Goal: Transaction & Acquisition: Book appointment/travel/reservation

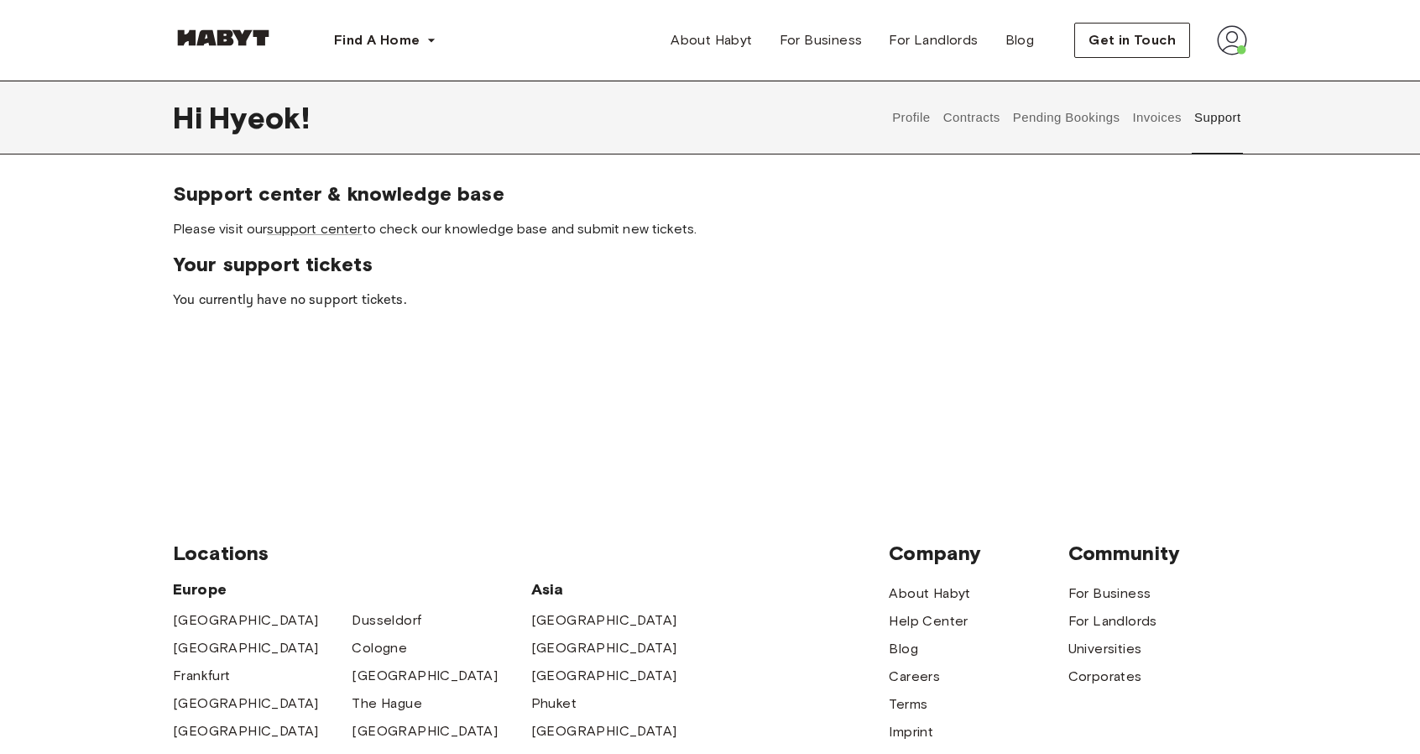
click at [238, 42] on img at bounding box center [223, 37] width 101 height 17
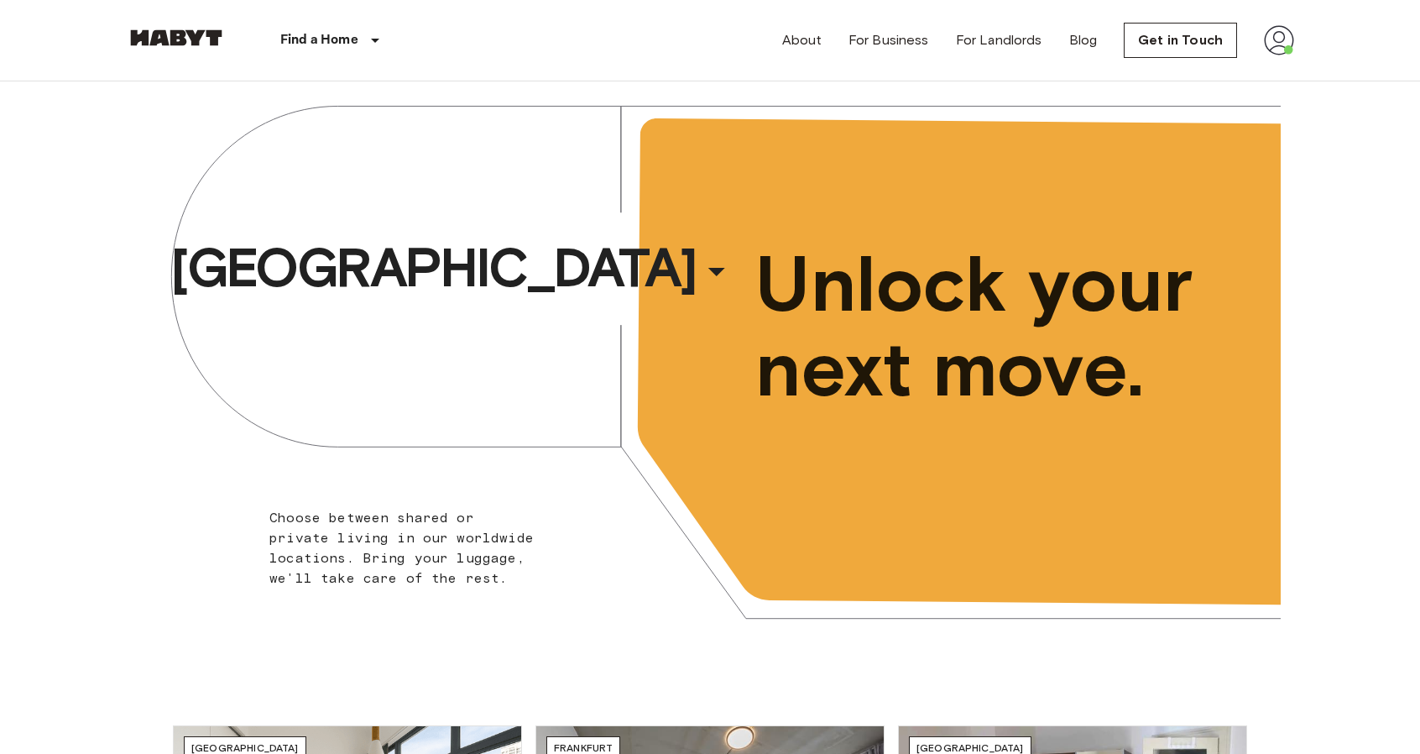
click at [1275, 23] on div "About For Business For Landlords Blog Get in Touch" at bounding box center [1038, 40] width 512 height 81
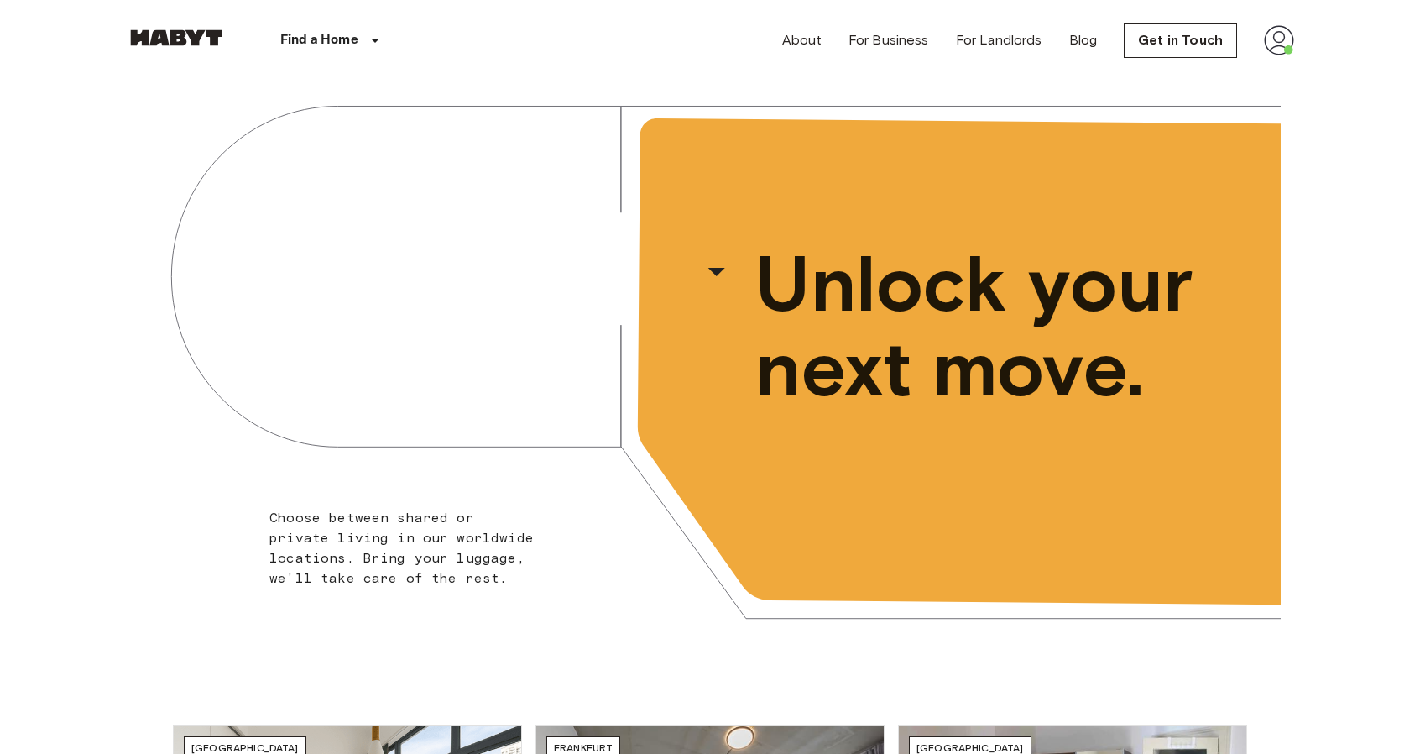
click at [1281, 37] on img at bounding box center [1279, 40] width 30 height 30
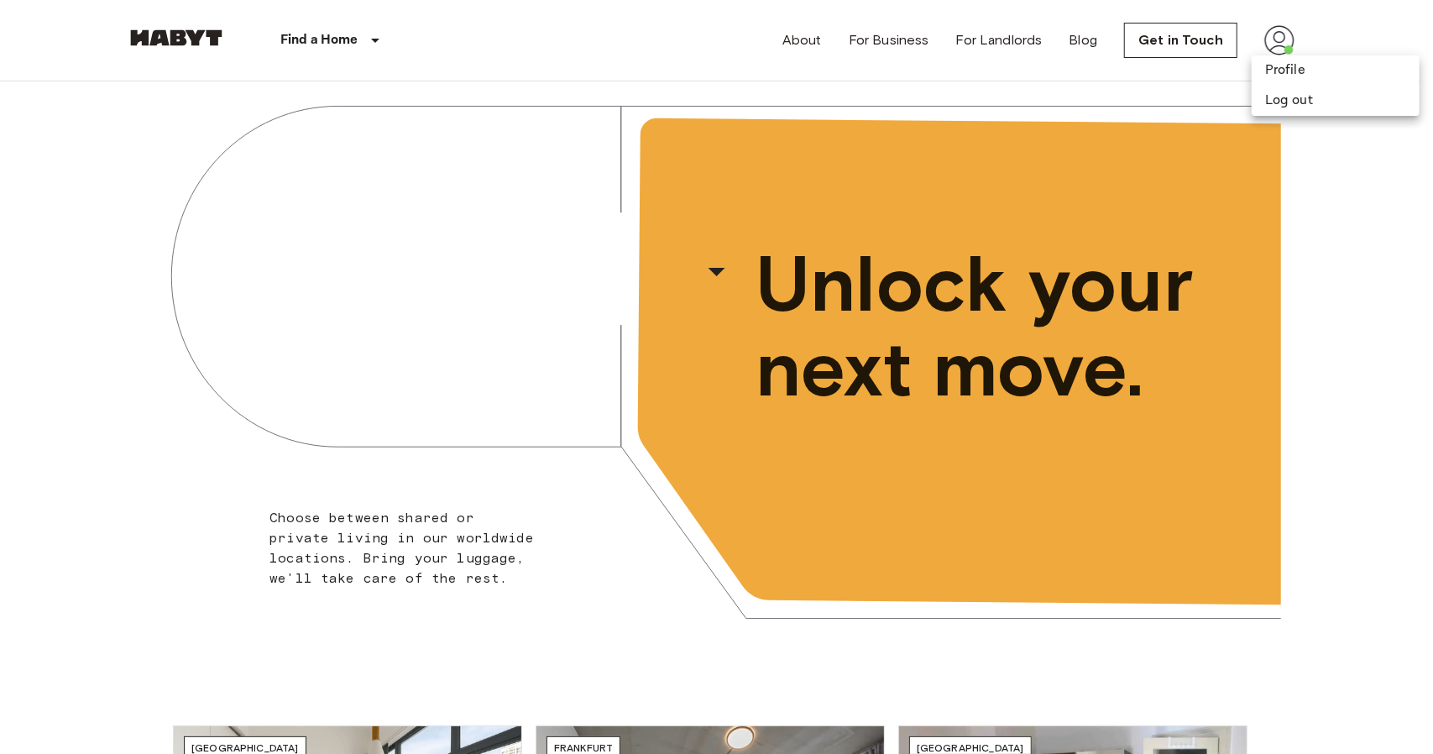
click at [1316, 196] on div at bounding box center [716, 377] width 1433 height 754
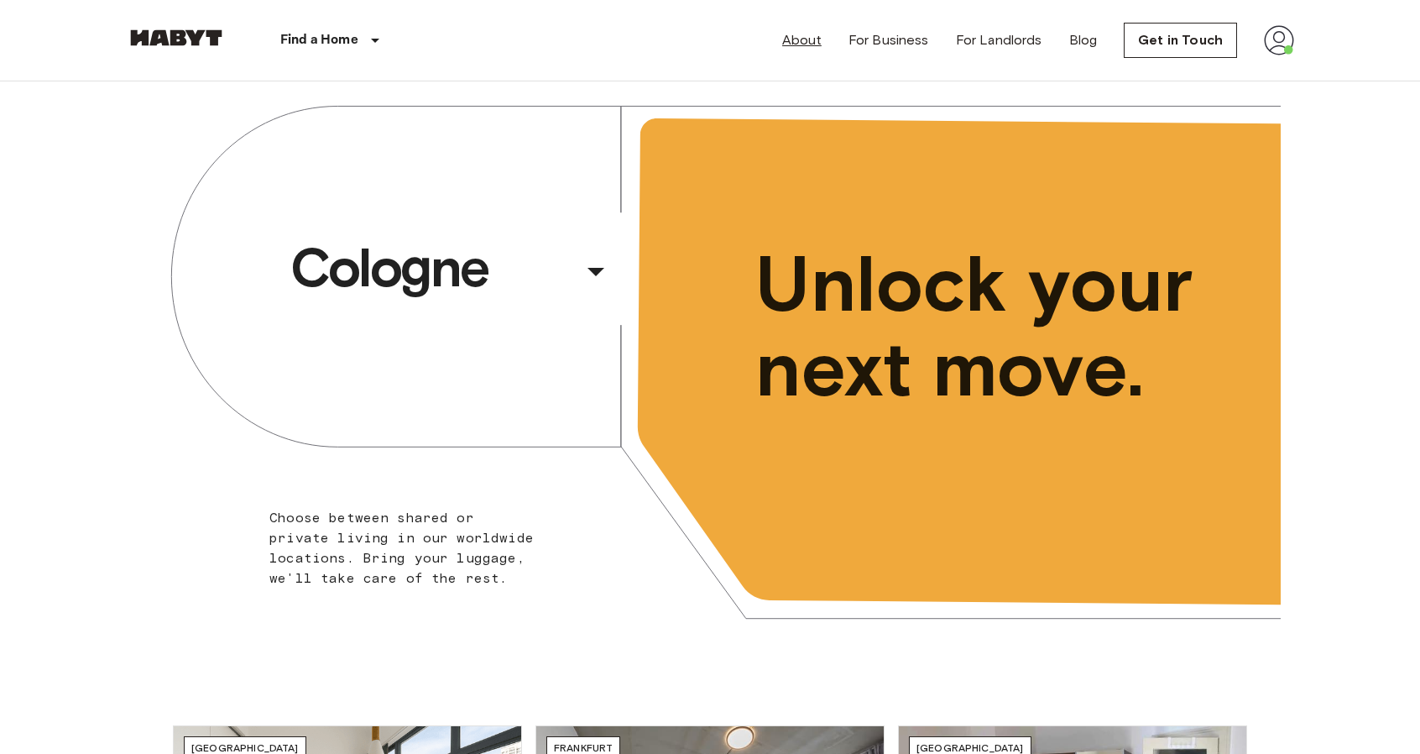
click at [808, 41] on link "About" at bounding box center [801, 40] width 39 height 20
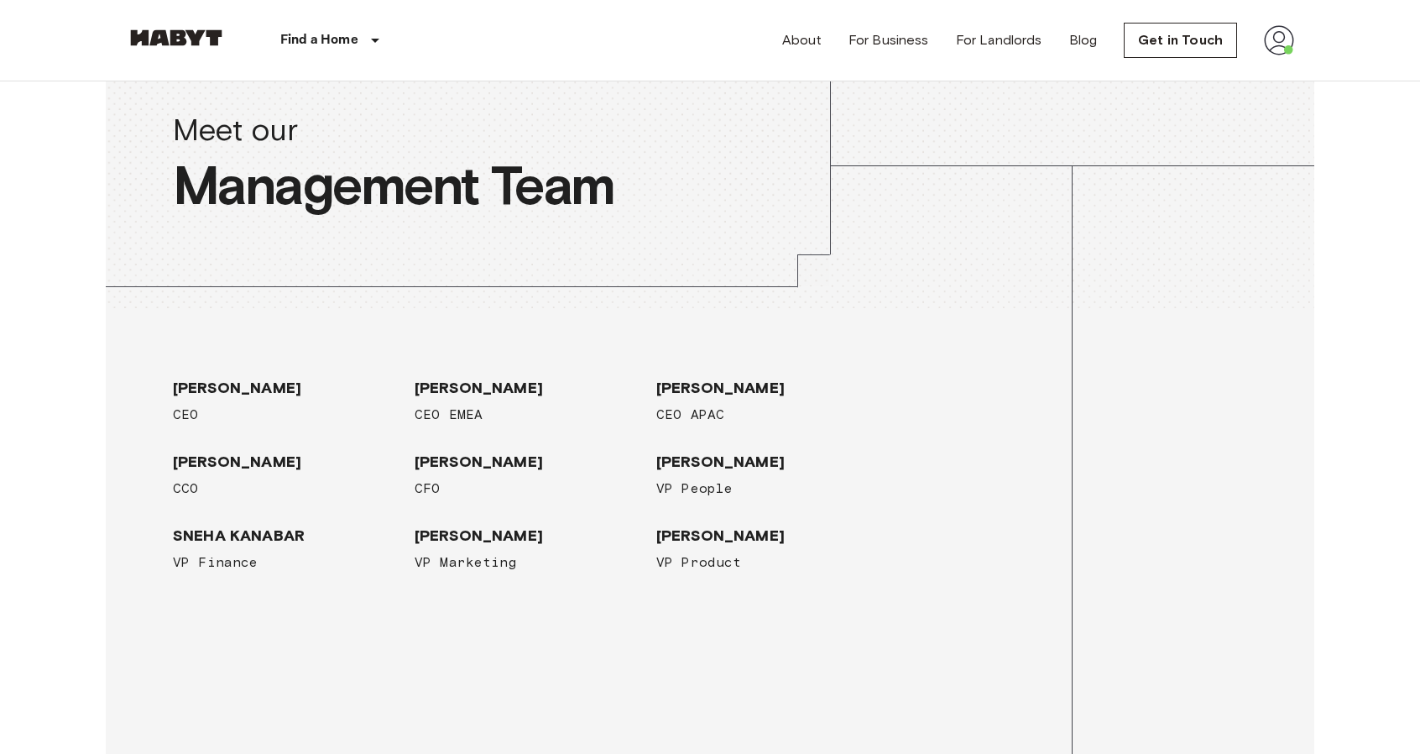
scroll to position [2098, 0]
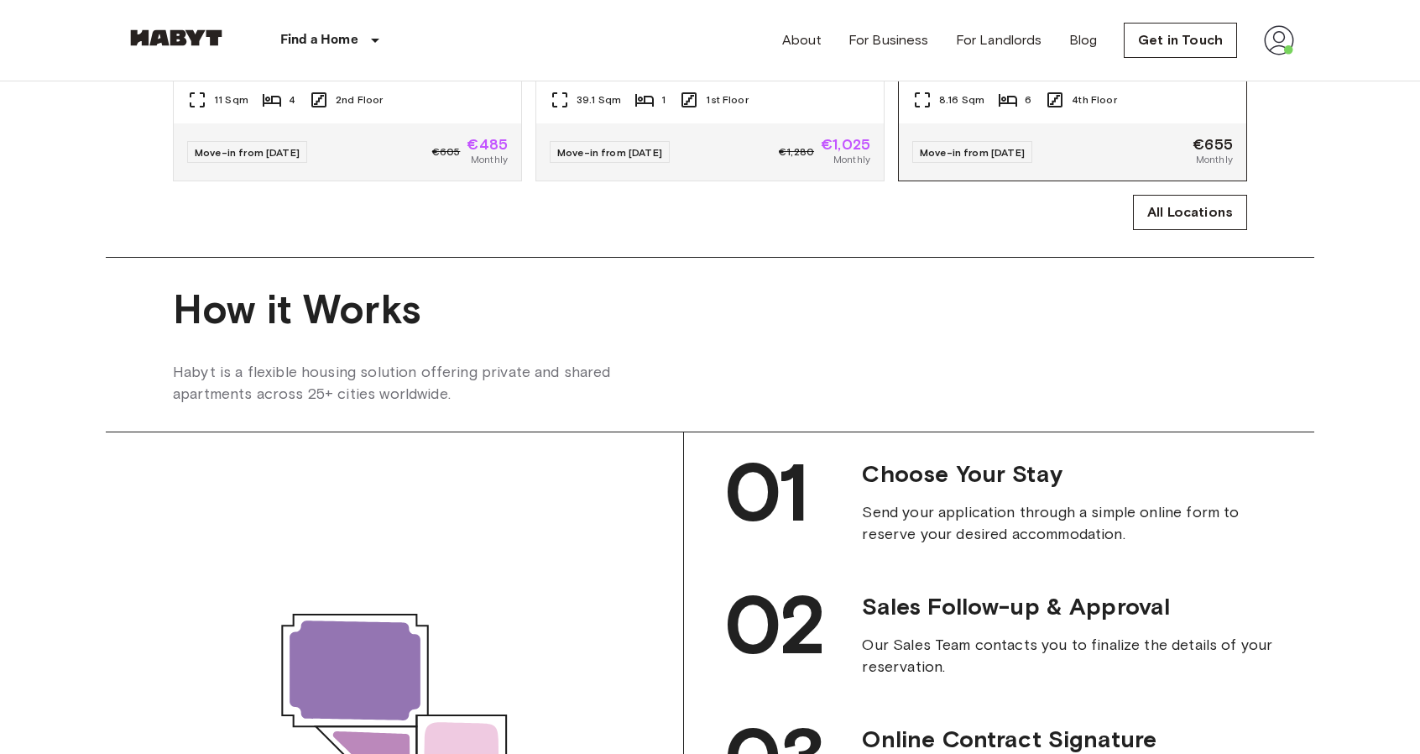
scroll to position [1259, 0]
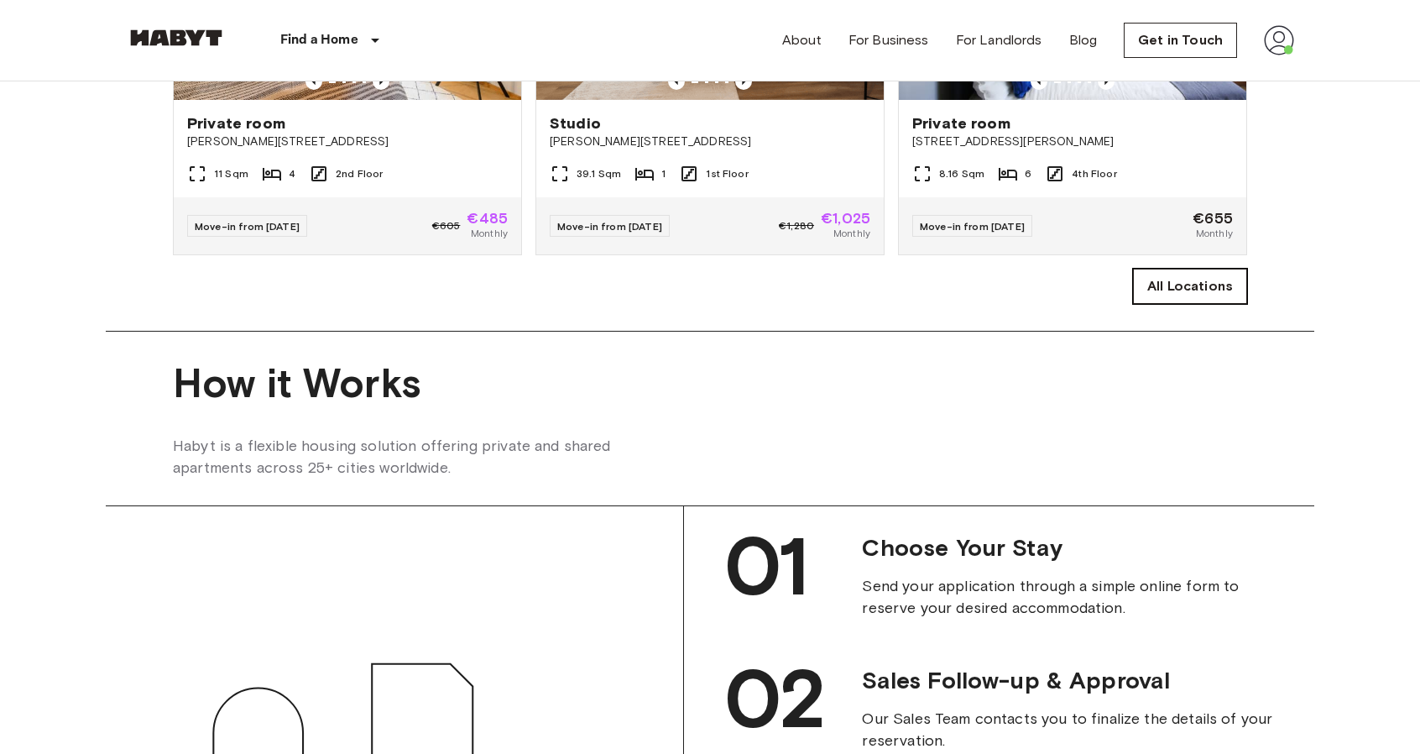
click at [1158, 304] on link "All Locations" at bounding box center [1190, 286] width 114 height 35
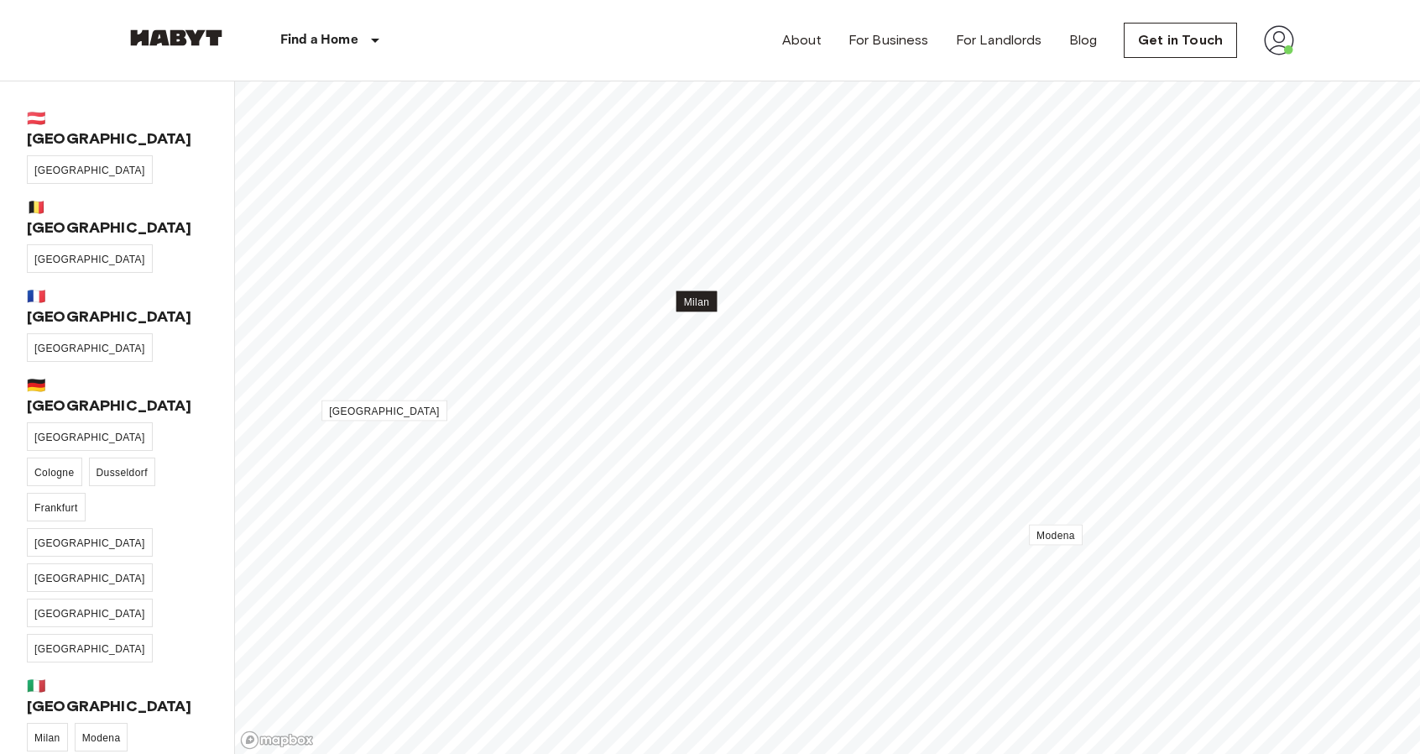
click at [696, 302] on span "Milan" at bounding box center [697, 302] width 26 height 12
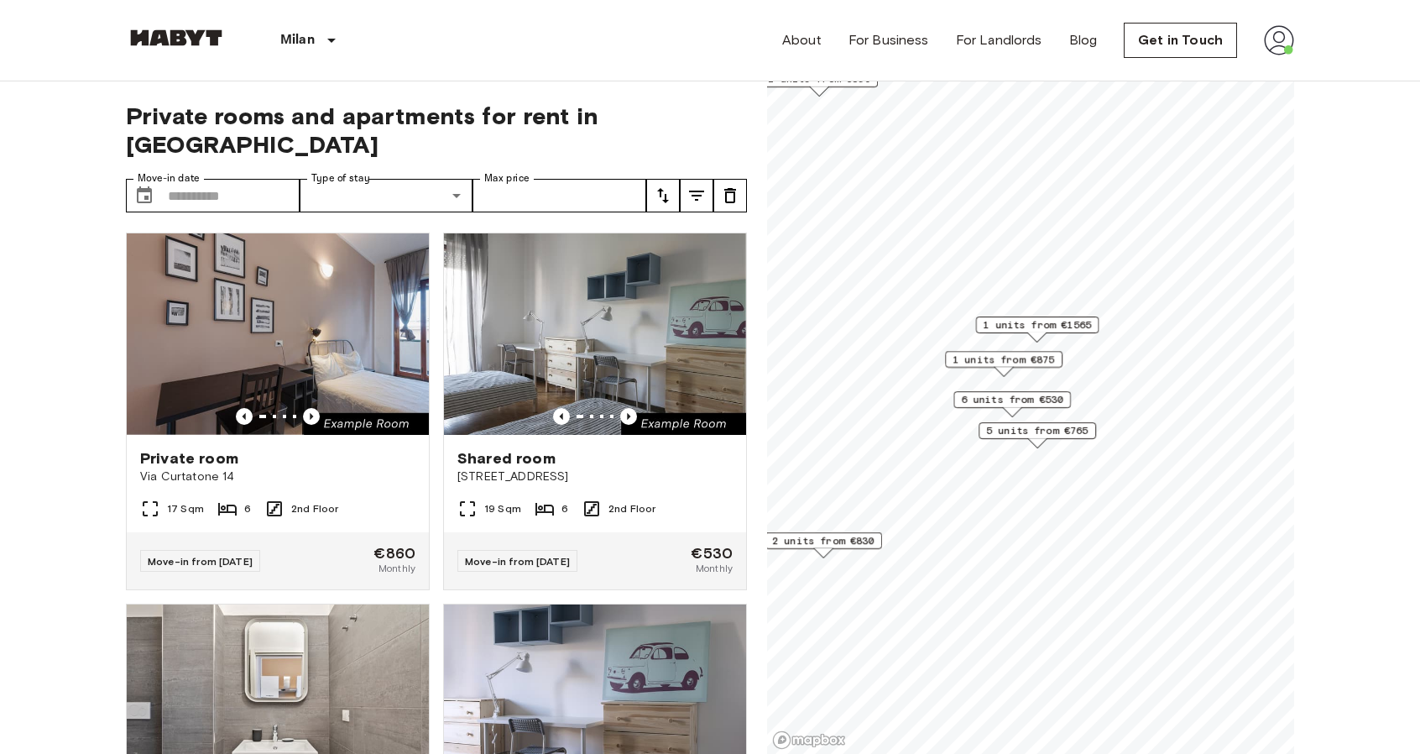
click at [1014, 397] on span "6 units from €530" at bounding box center [1012, 399] width 102 height 15
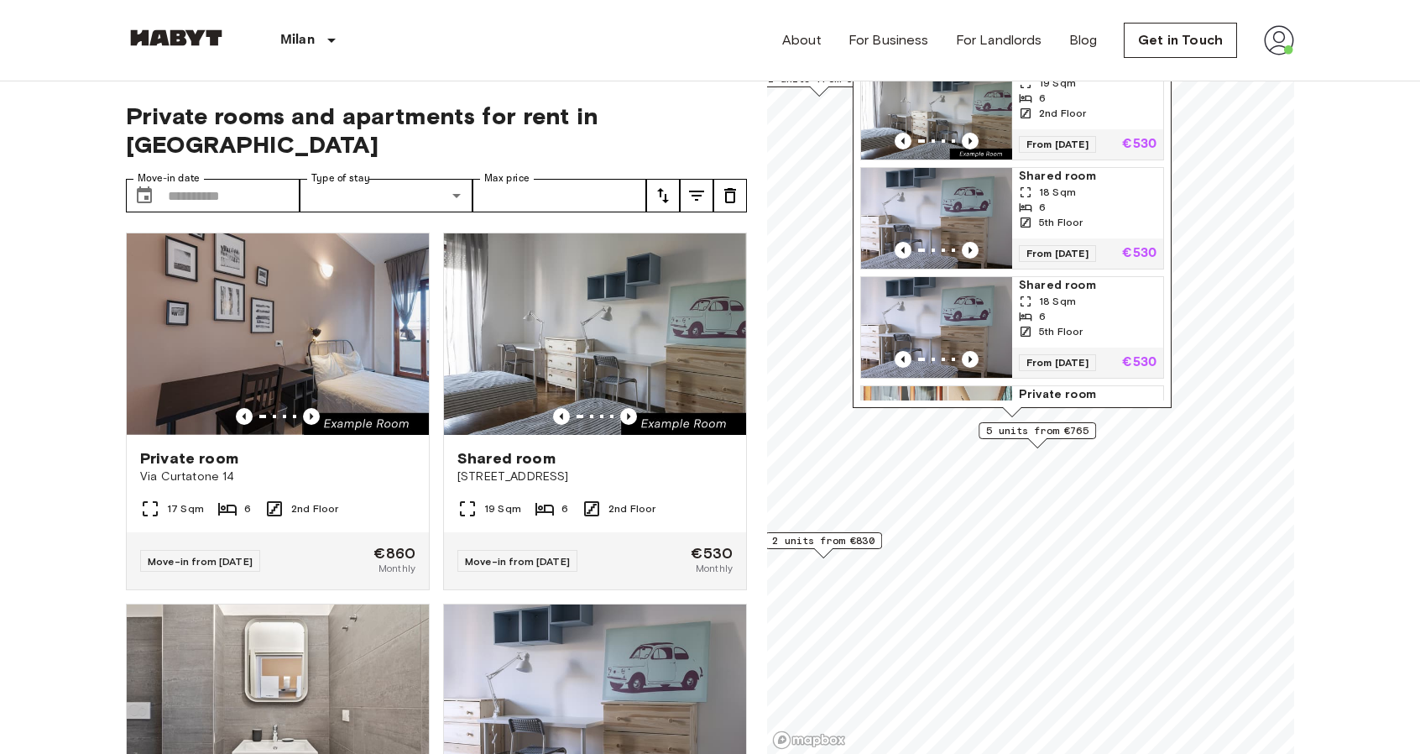
click at [969, 201] on img "Map marker" at bounding box center [936, 218] width 151 height 101
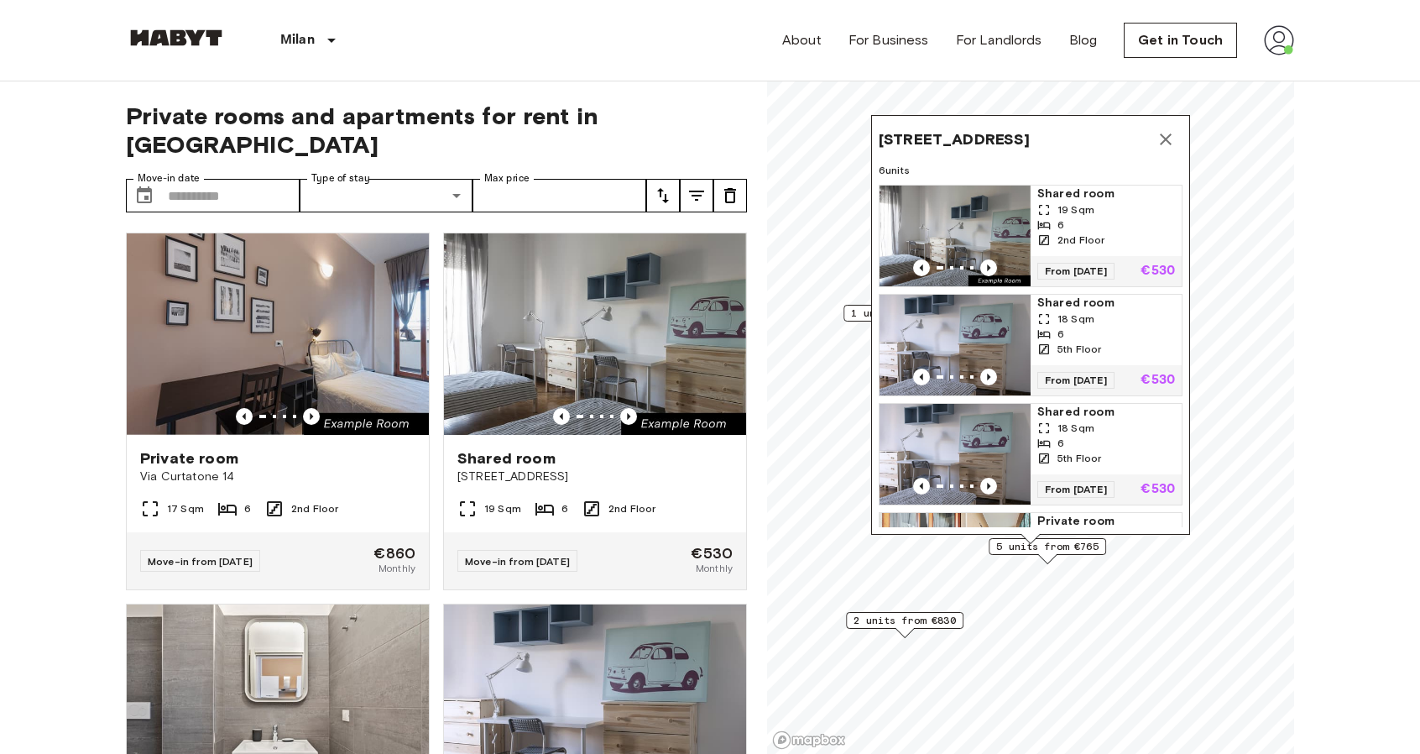
click at [1166, 142] on icon "Map marker" at bounding box center [1166, 139] width 20 height 20
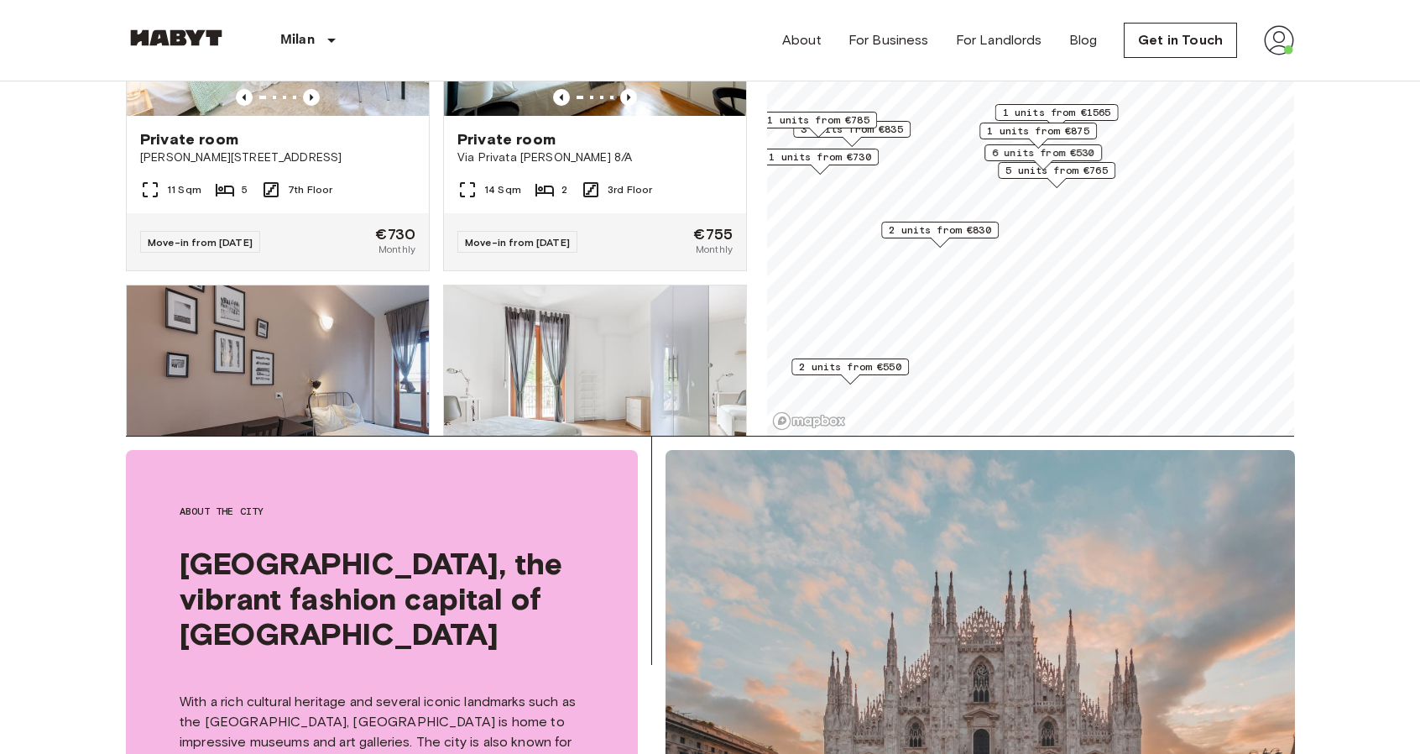
scroll to position [336, 0]
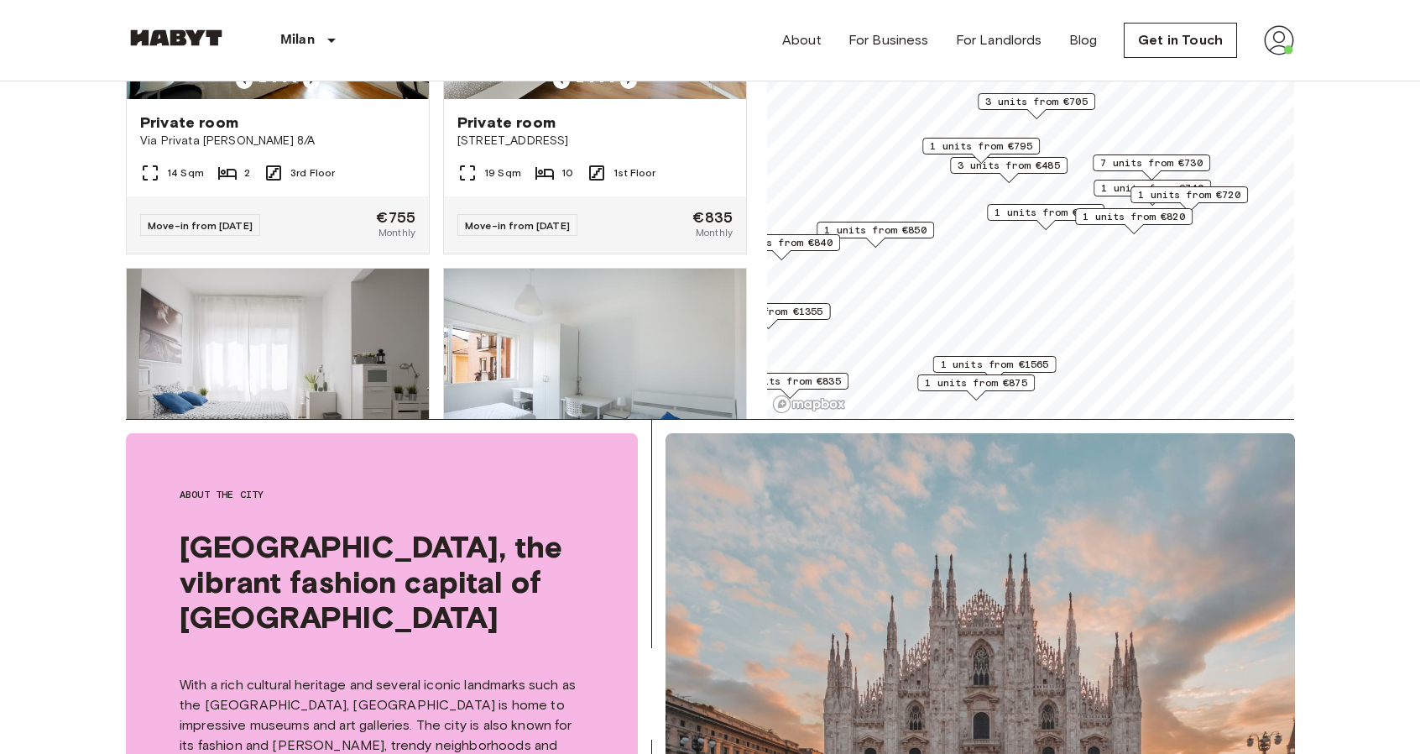
click at [1133, 211] on span "1 units from €820" at bounding box center [1134, 216] width 102 height 15
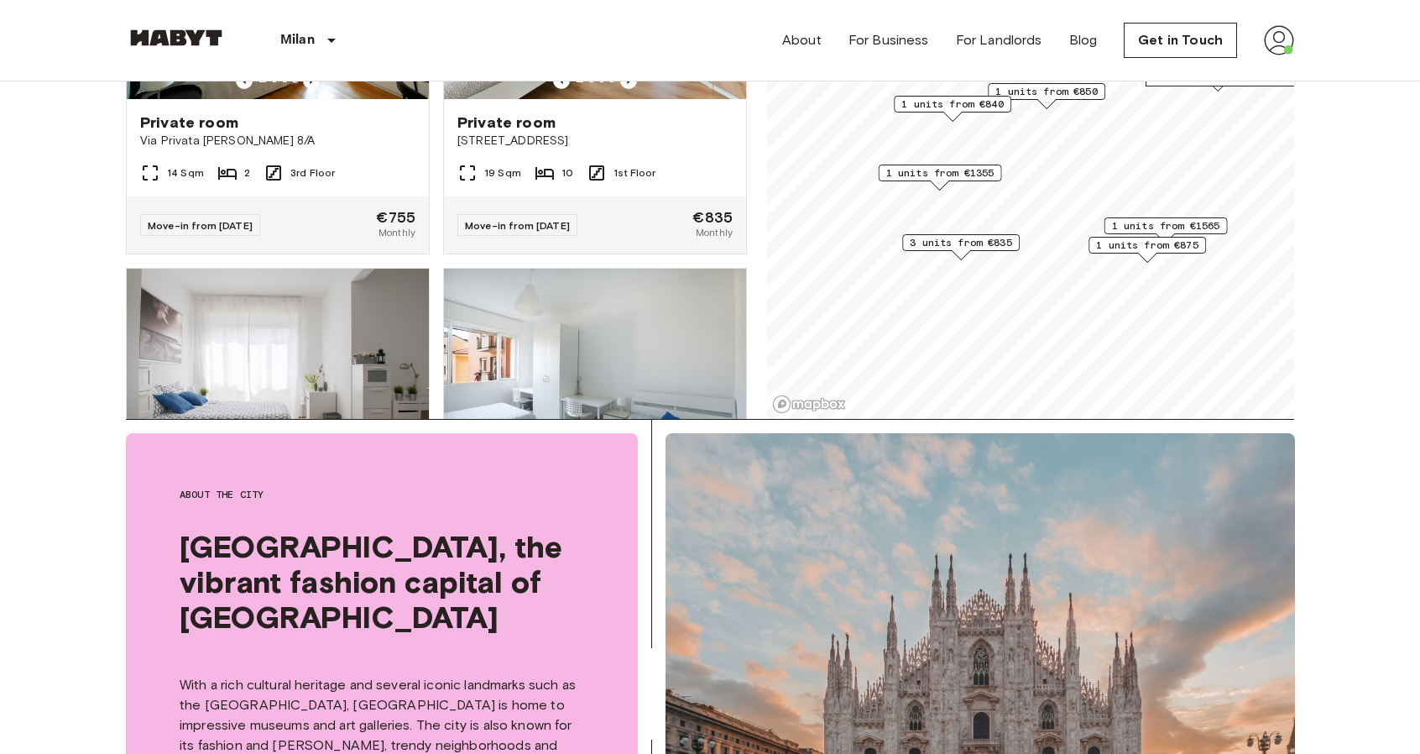
click at [196, 33] on img at bounding box center [176, 37] width 101 height 17
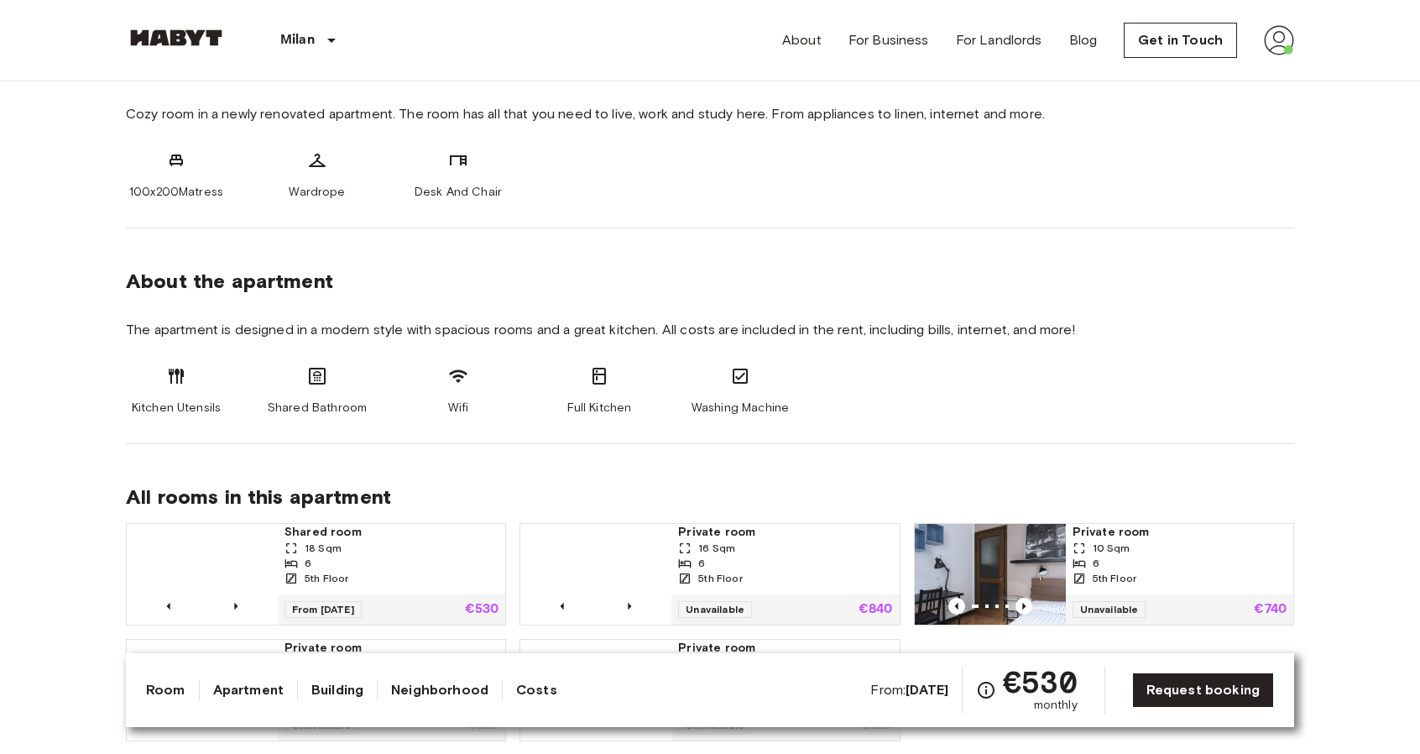
scroll to position [755, 0]
